Goal: Task Accomplishment & Management: Use online tool/utility

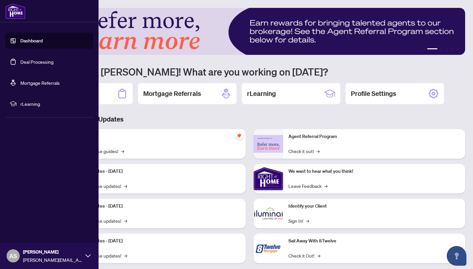
click at [20, 64] on link "Deal Processing" at bounding box center [36, 62] width 33 height 6
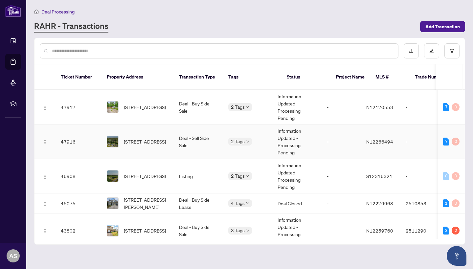
click at [183, 130] on td "Deal - Sell Side Sale" at bounding box center [198, 142] width 49 height 35
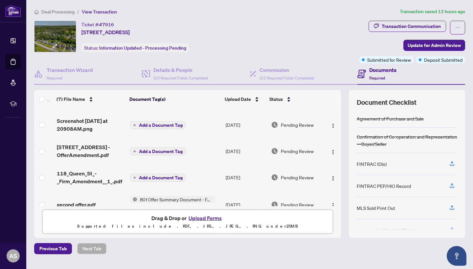
scroll to position [50, 0]
